Goal: Transaction & Acquisition: Purchase product/service

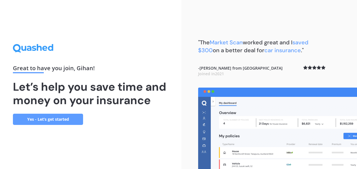
click at [60, 119] on link "Yes - Let’s get started" at bounding box center [48, 119] width 70 height 11
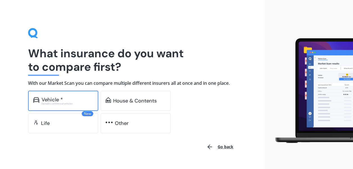
click at [70, 104] on div "Excludes commercial vehicles" at bounding box center [68, 103] width 52 height 2
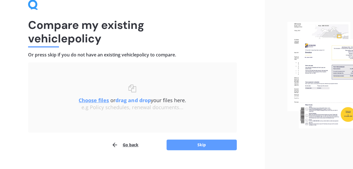
scroll to position [38, 0]
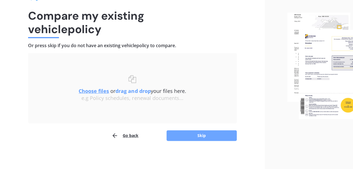
click at [205, 131] on button "Skip" at bounding box center [201, 135] width 70 height 11
